Goal: Contribute content

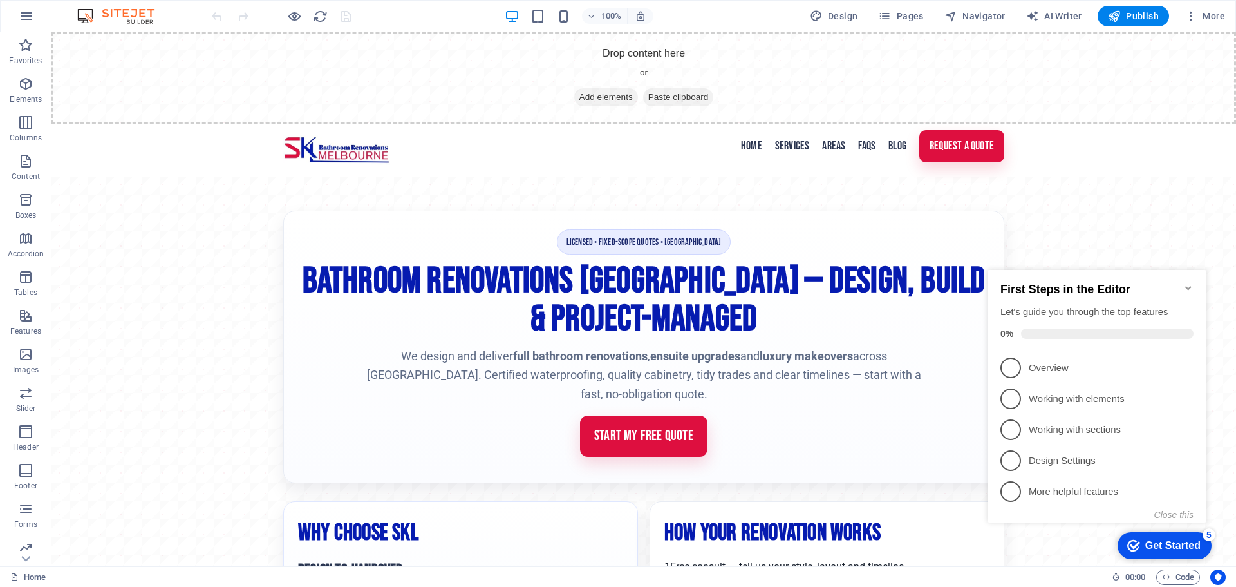
click at [1189, 283] on icon "Minimize checklist" at bounding box center [1189, 288] width 10 height 10
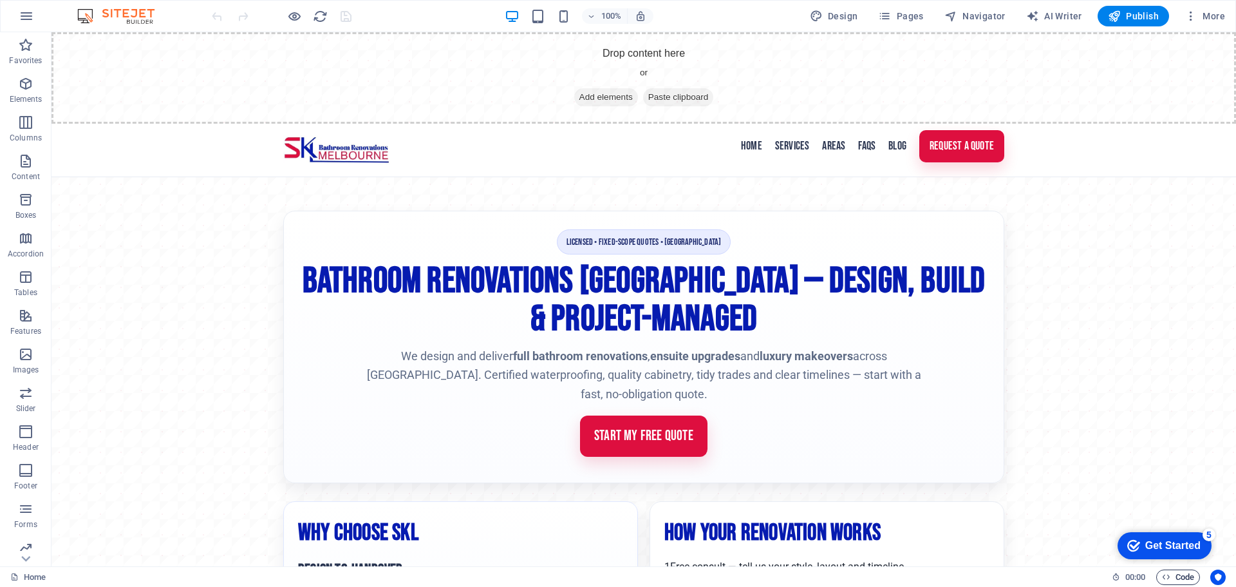
click at [1171, 574] on span "Code" at bounding box center [1178, 576] width 32 height 15
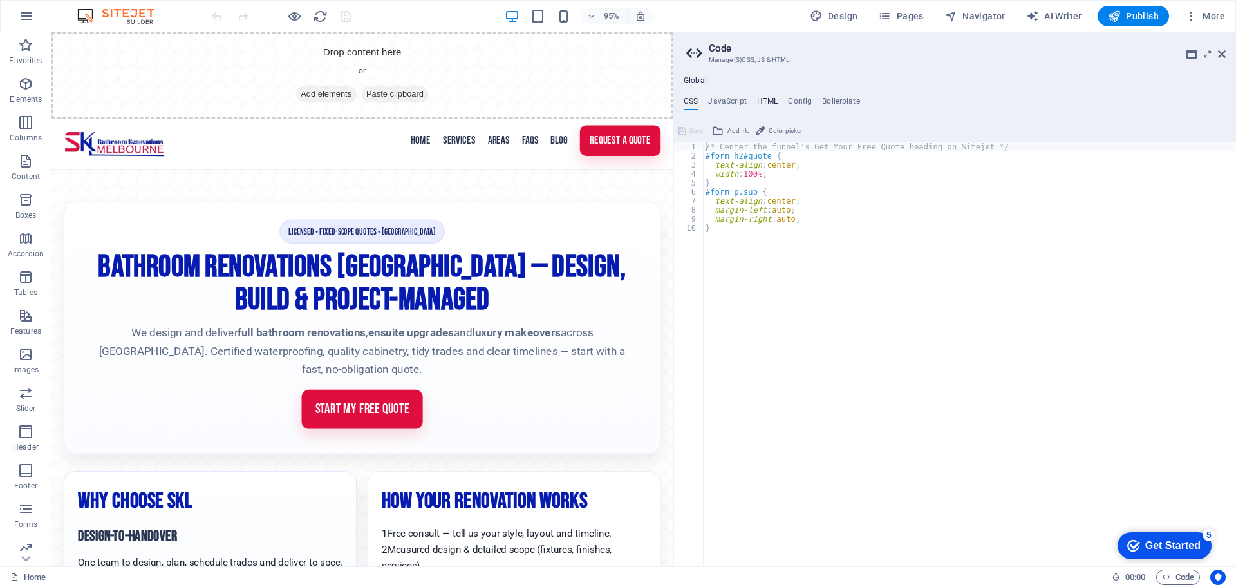
click at [761, 98] on h4 "HTML" at bounding box center [767, 104] width 21 height 14
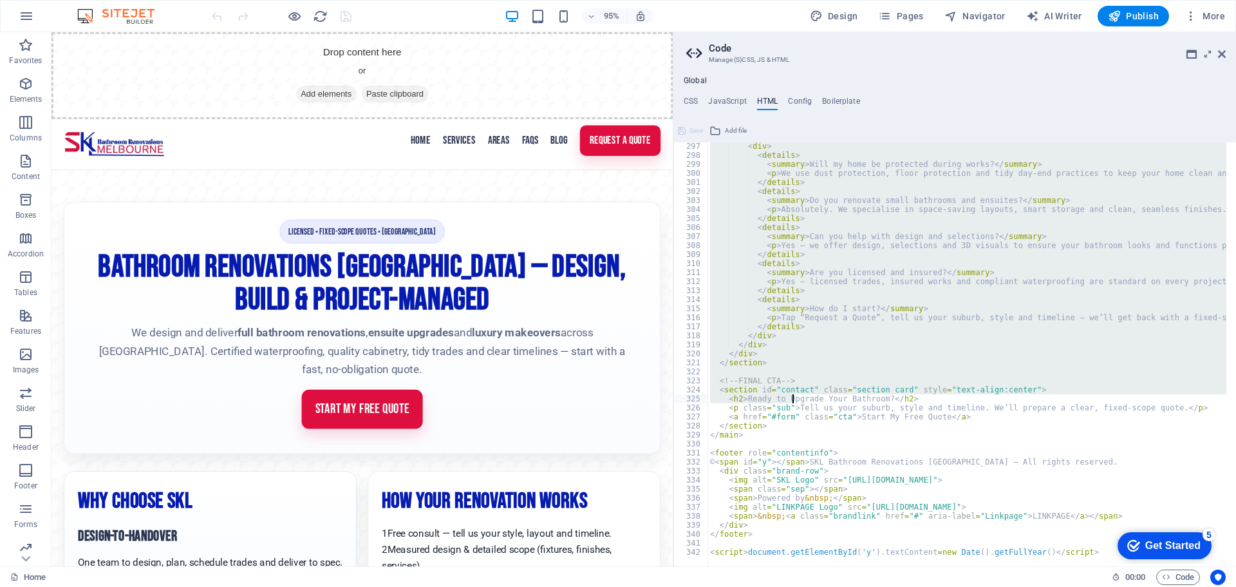
scroll to position [2669, 0]
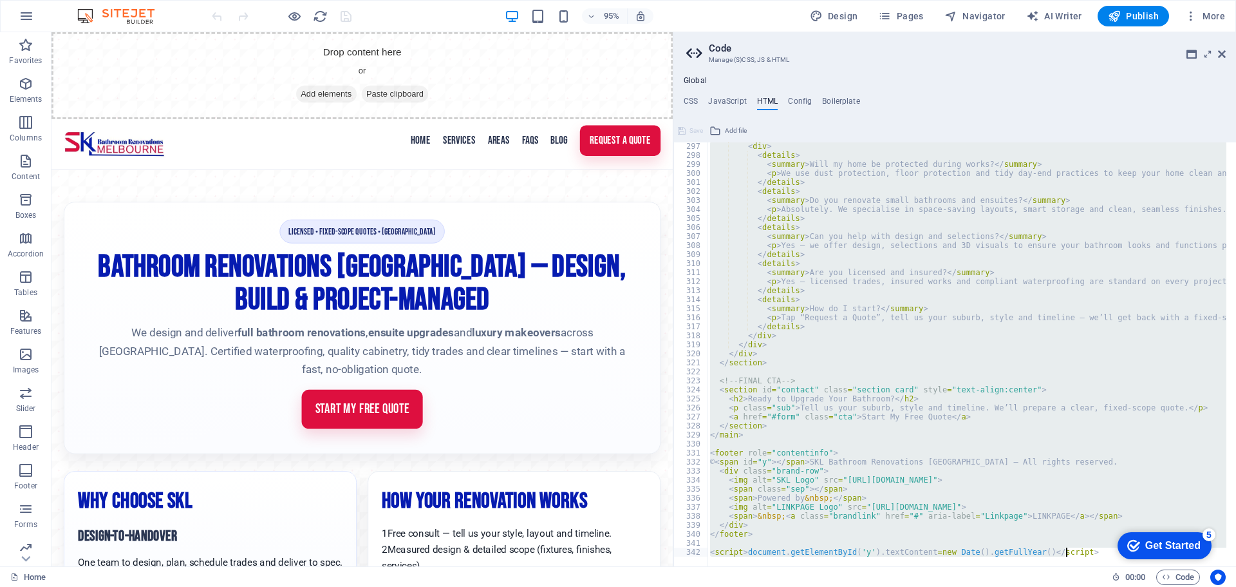
drag, startPoint x: 706, startPoint y: 175, endPoint x: 799, endPoint y: 558, distance: 394.2
click at [799, 558] on div "<a href="#main-content" class="wv-link-content button">Skip to main content</a>…" at bounding box center [955, 354] width 563 height 424
type textarea "<script>document.getElementById('y').textContent=new Date().getFullYear()</scri…"
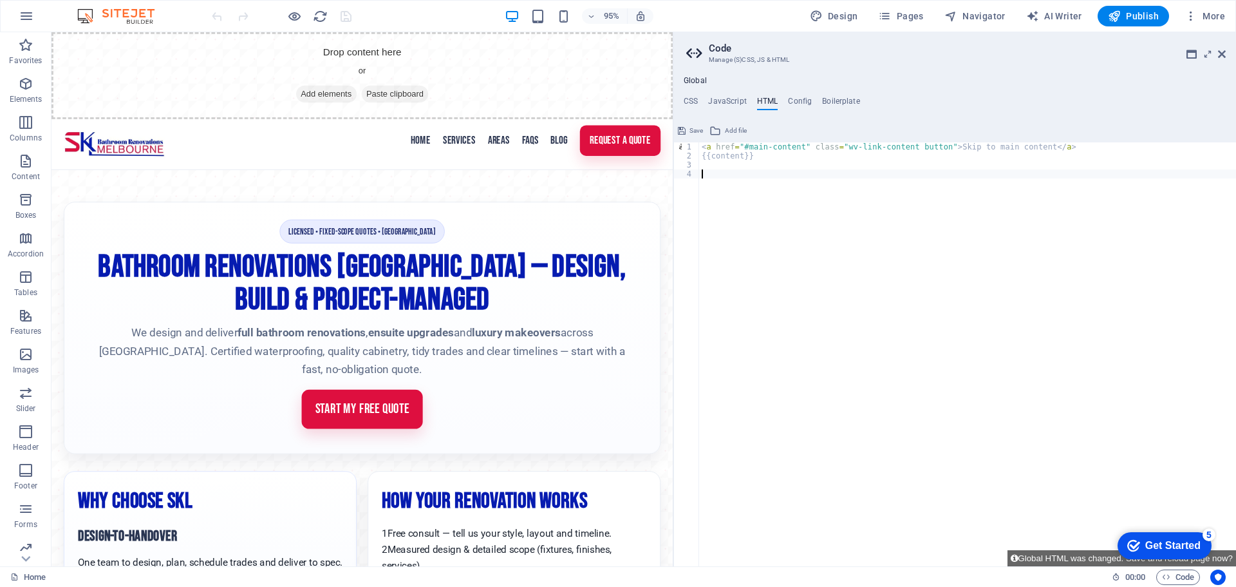
click at [708, 171] on div "< a href = "#main-content" class = "wv-link-content button" > Skip to main cont…" at bounding box center [967, 363] width 537 height 442
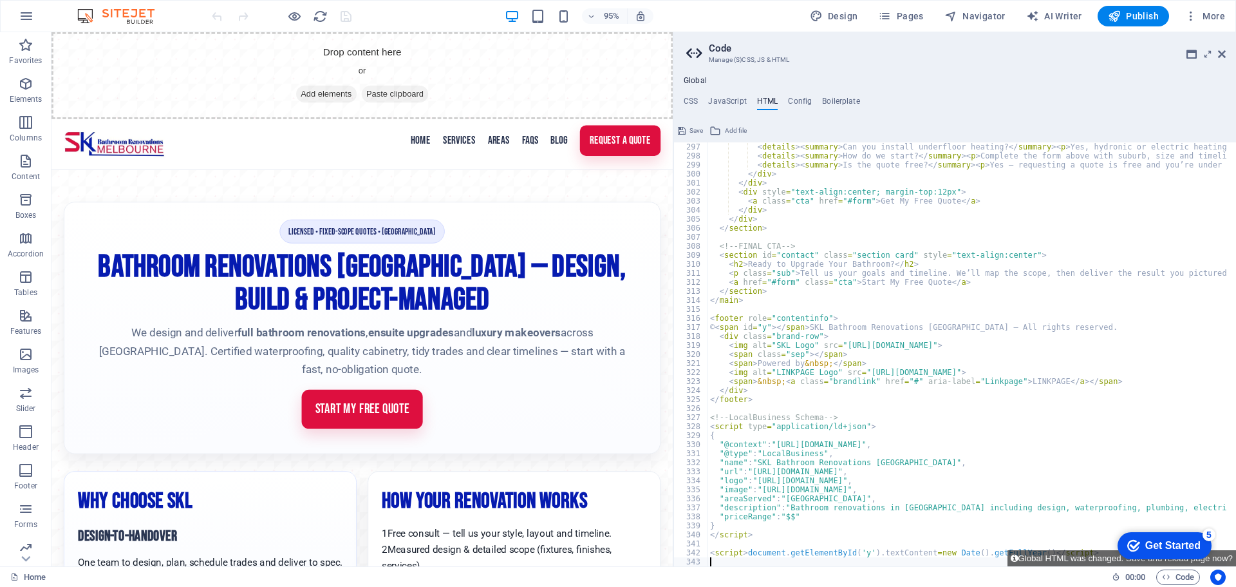
scroll to position [2514, 0]
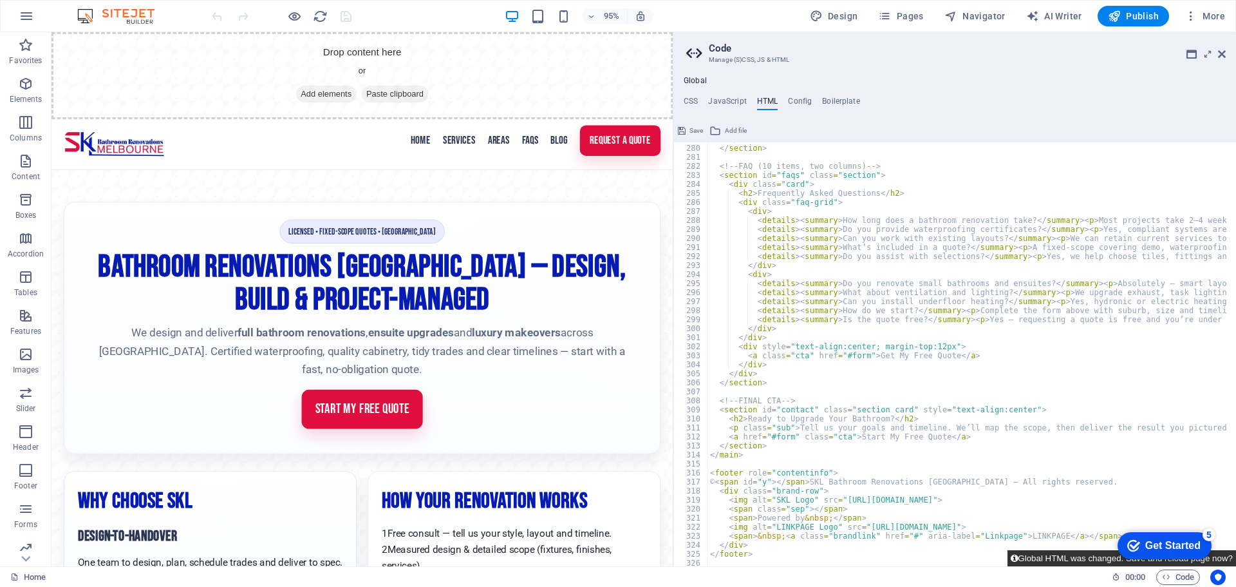
click at [1023, 556] on button "Global HTML was changed. Save and reload page now?" at bounding box center [1122, 558] width 229 height 16
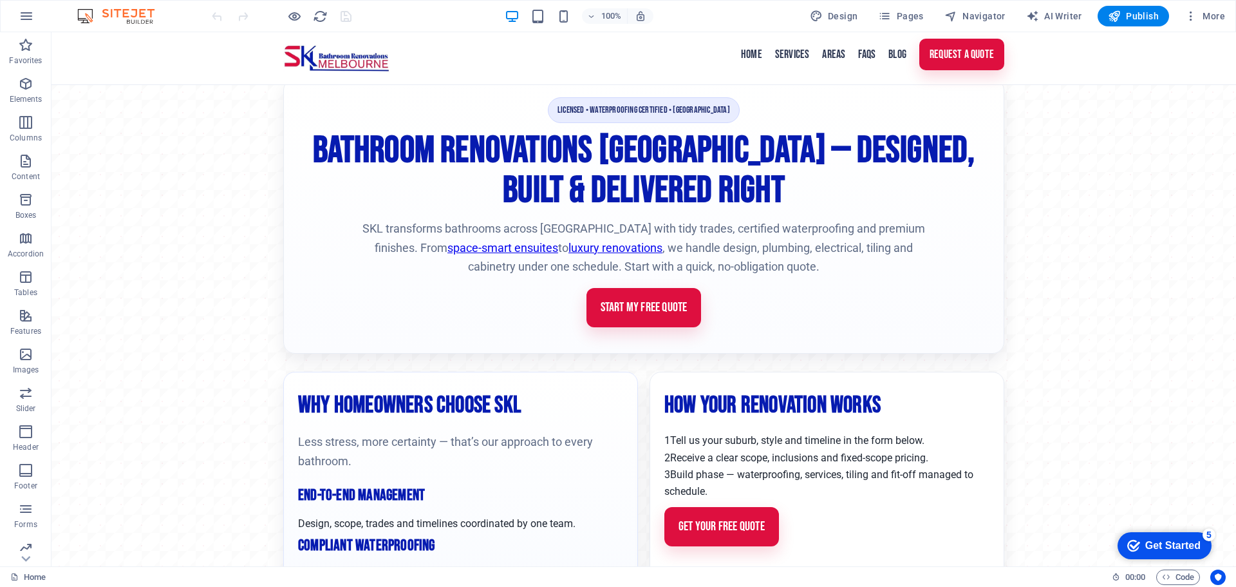
scroll to position [258, 0]
drag, startPoint x: 903, startPoint y: 366, endPoint x: 663, endPoint y: 364, distance: 240.2
click at [665, 386] on h2 "How Your Renovation Works" at bounding box center [827, 405] width 325 height 38
click at [723, 386] on h2 "How Your Renovation Works" at bounding box center [827, 405] width 325 height 38
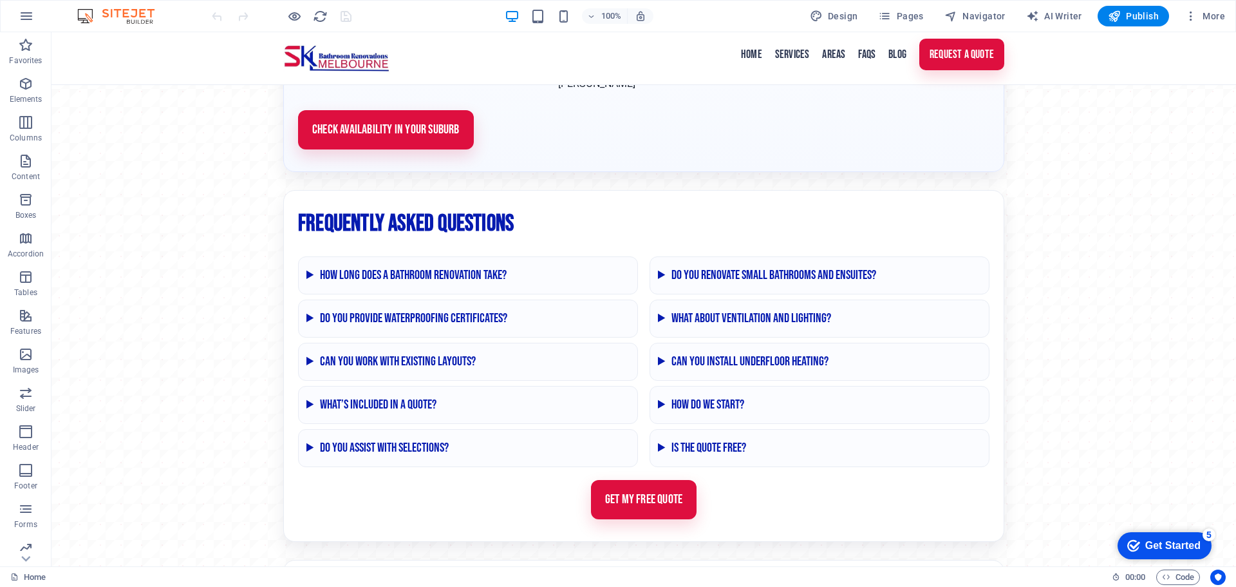
scroll to position [2492, 0]
